Goal: Information Seeking & Learning: Check status

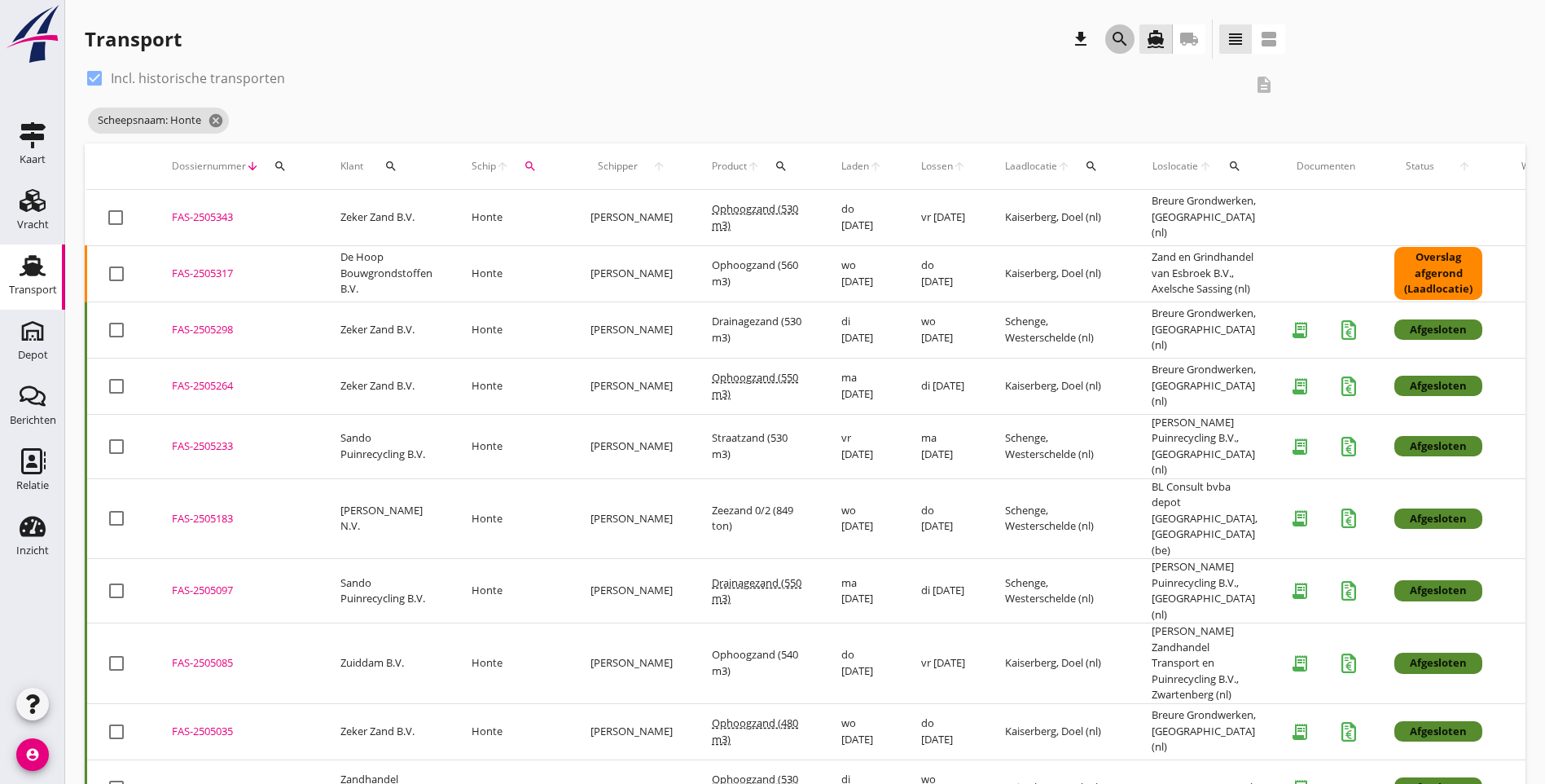
click at [1110, 35] on icon "search" at bounding box center [1120, 38] width 20 height 20
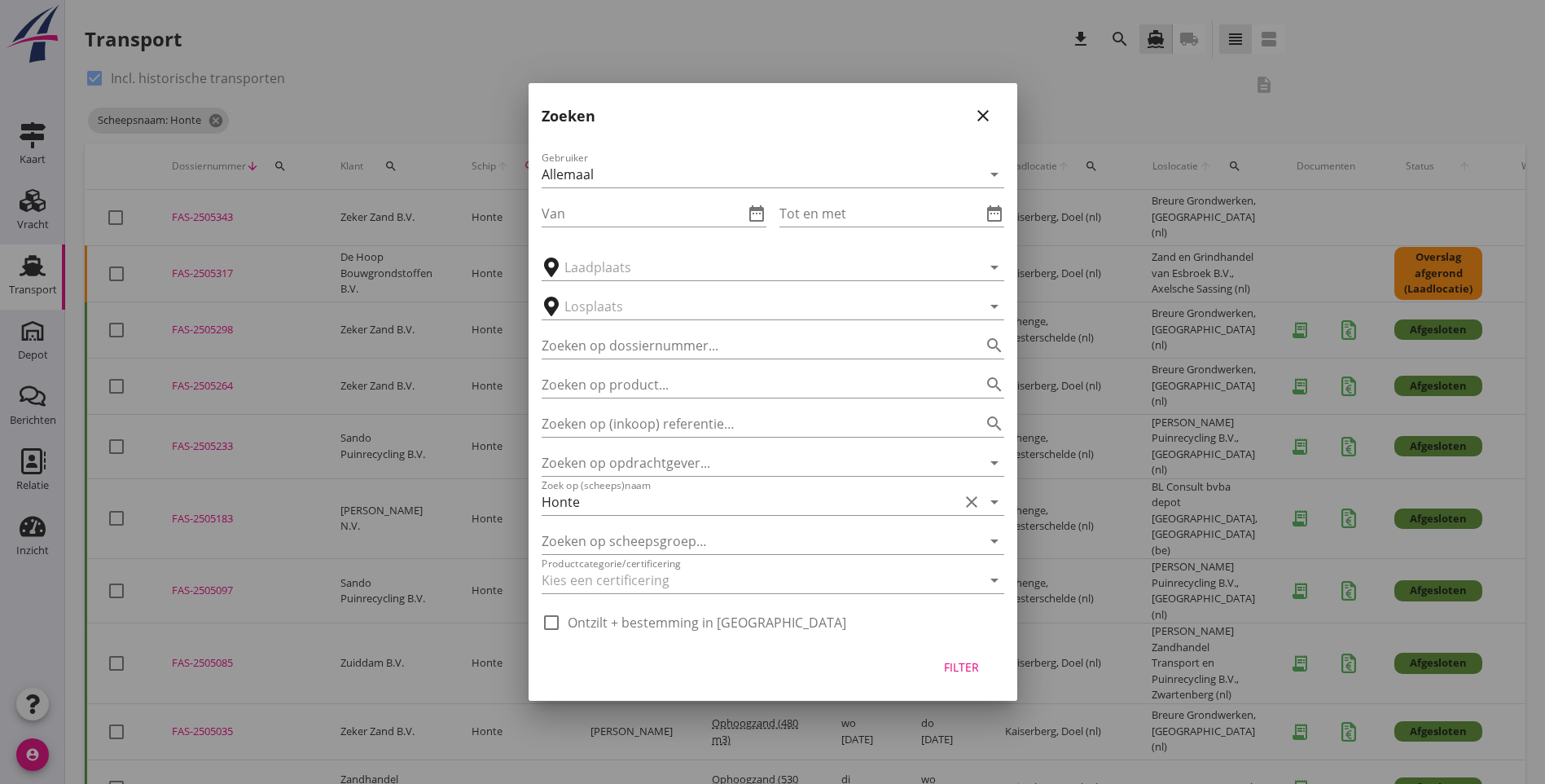
click at [595, 620] on label "Ontzilt + bestemming in [GEOGRAPHIC_DATA]" at bounding box center [706, 622] width 279 height 16
checkbox input "true"
click at [754, 210] on icon "date_range" at bounding box center [757, 213] width 20 height 20
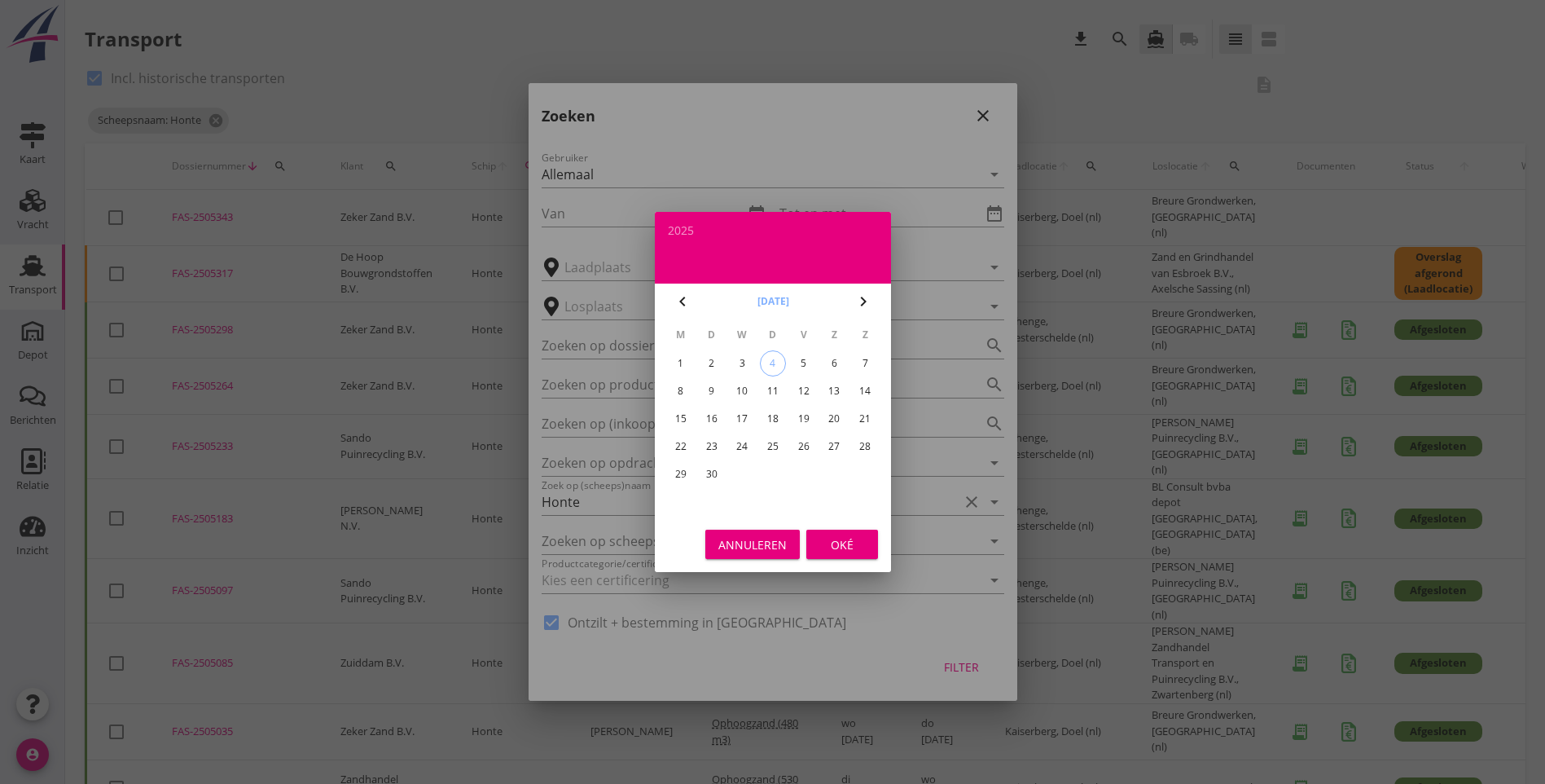
click at [772, 304] on button "[DATE]" at bounding box center [772, 301] width 42 height 25
click at [712, 339] on div "jan" at bounding box center [701, 343] width 44 height 14
click at [735, 356] on div "1" at bounding box center [742, 363] width 26 height 26
type input "[DATE]"
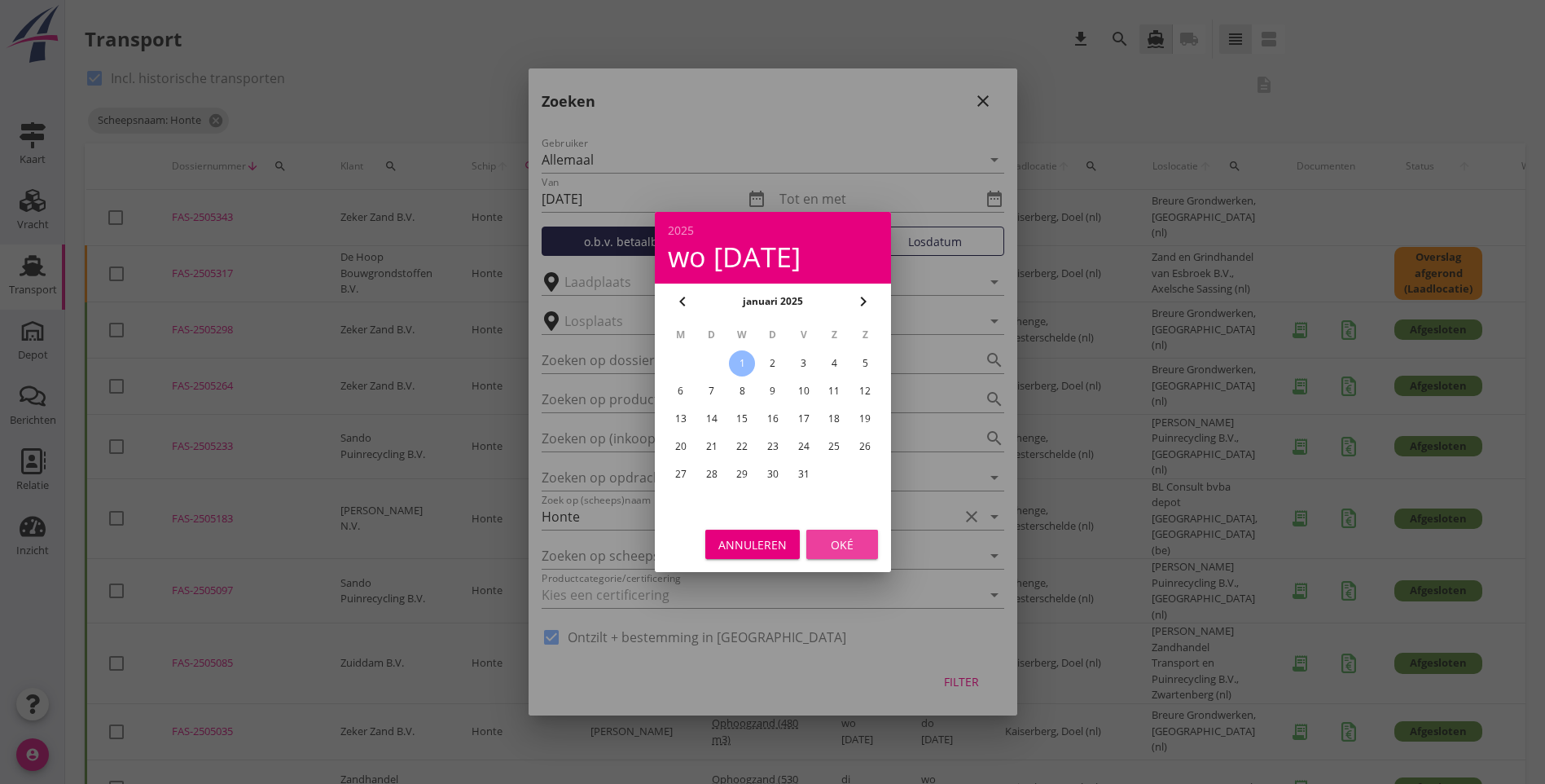
click at [827, 536] on div "Oké" at bounding box center [843, 545] width 46 height 17
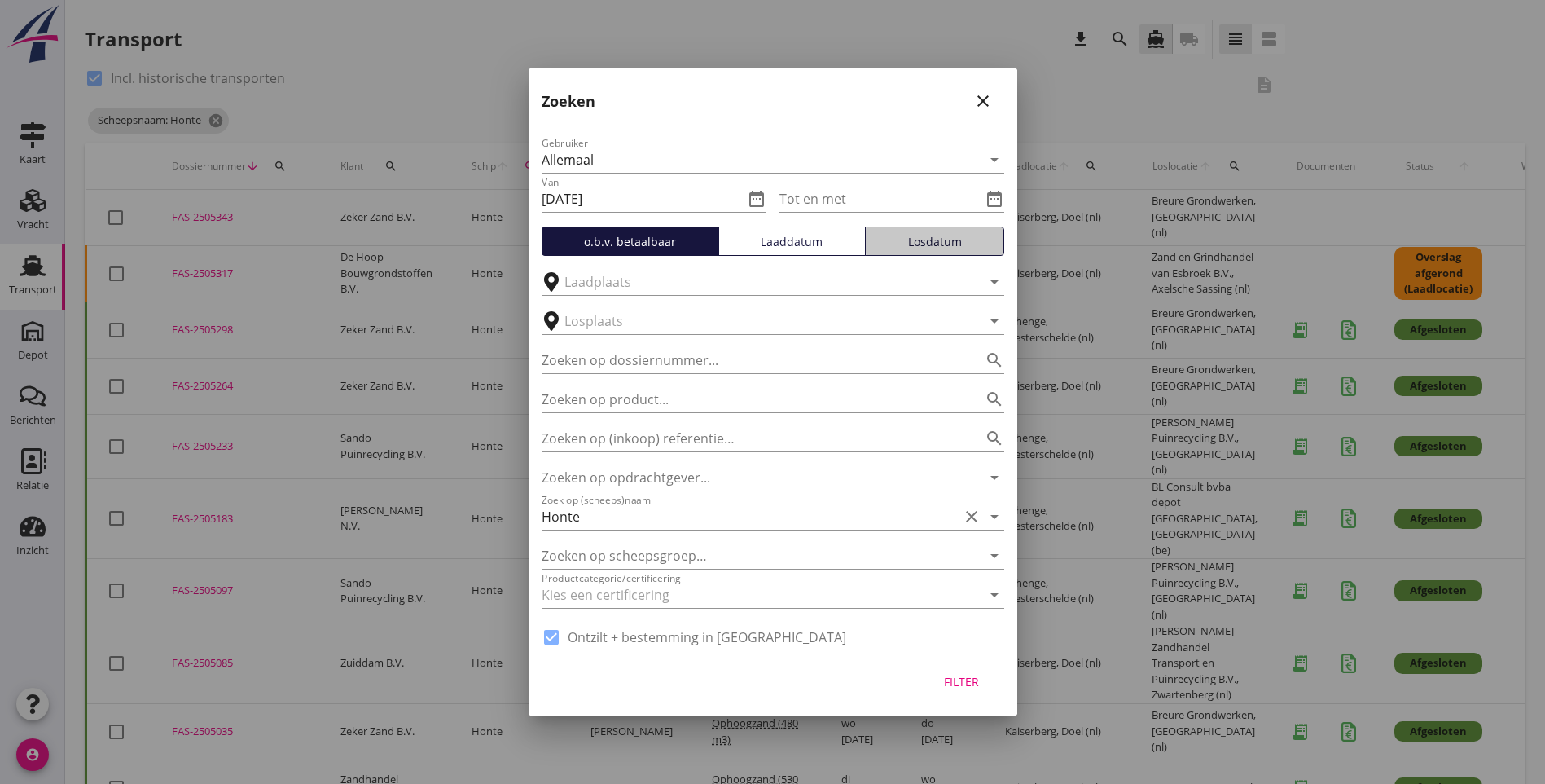
click at [899, 243] on div "Losdatum" at bounding box center [935, 241] width 124 height 17
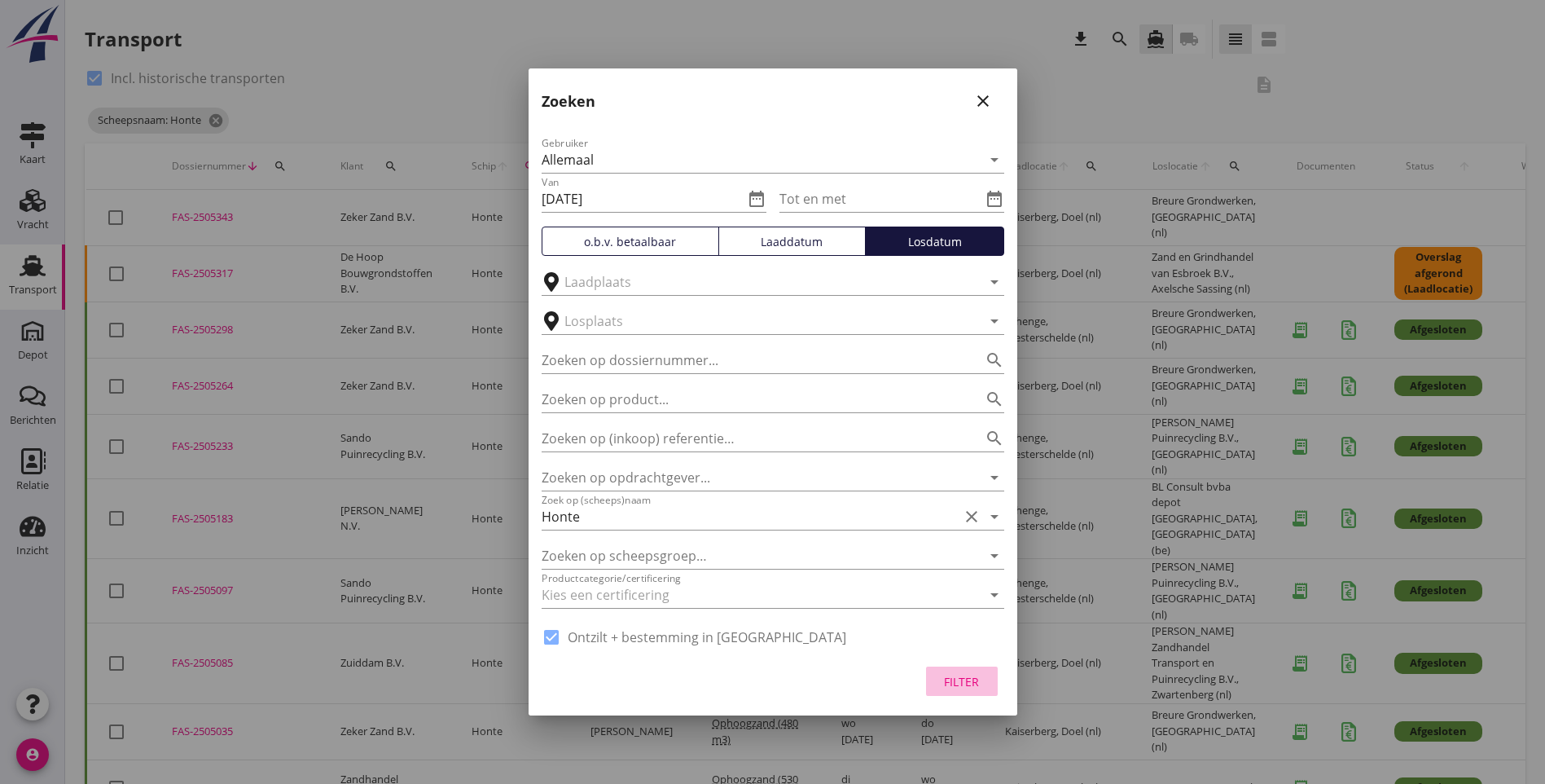
click at [942, 677] on div "Filter" at bounding box center [962, 682] width 46 height 17
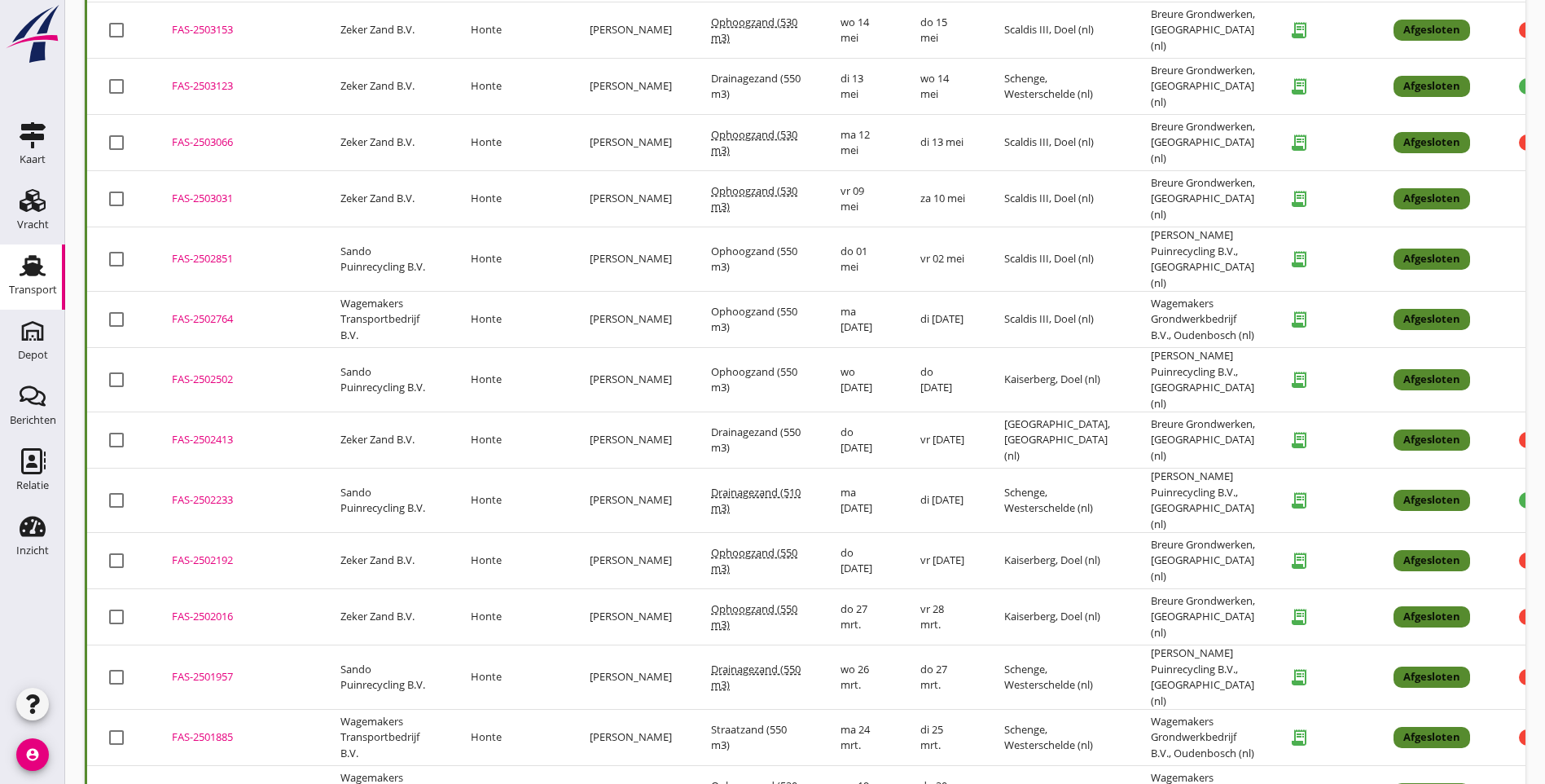
scroll to position [1830, 0]
